Goal: Task Accomplishment & Management: Use online tool/utility

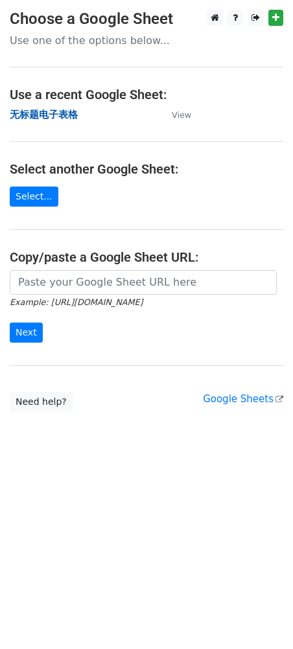
click at [49, 115] on strong "无标题电子表格" at bounding box center [44, 115] width 68 height 12
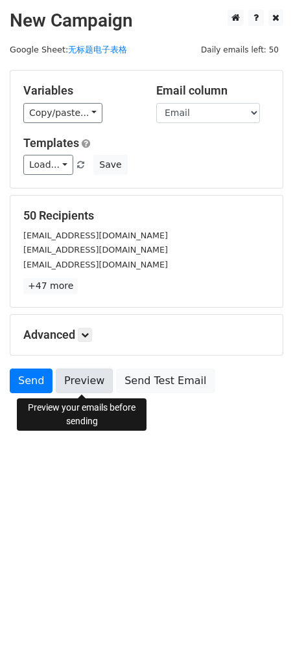
click at [80, 377] on link "Preview" at bounding box center [84, 380] width 57 height 25
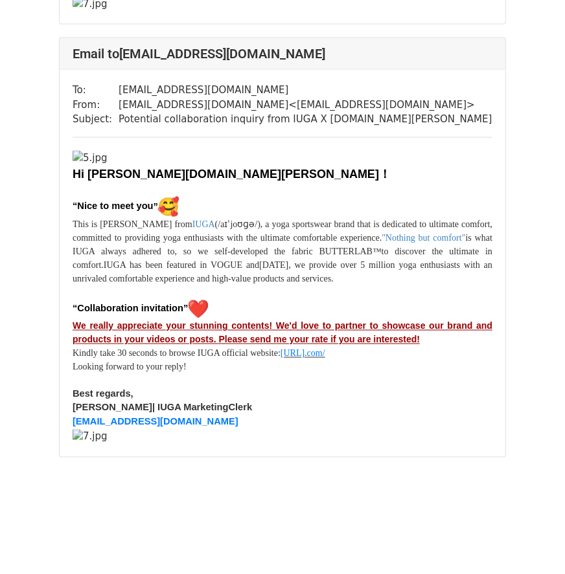
scroll to position [34691, 0]
